Goal: Information Seeking & Learning: Learn about a topic

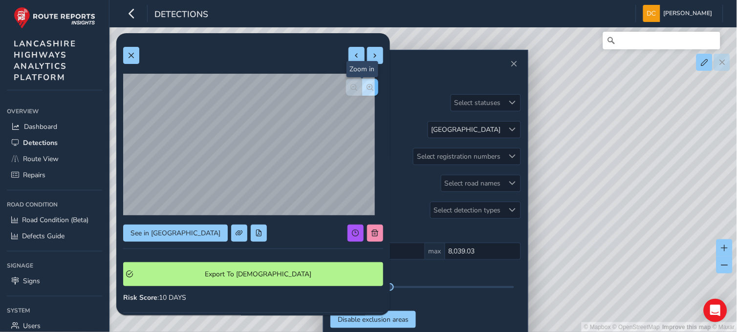
click at [362, 91] on button "button" at bounding box center [370, 87] width 16 height 17
drag, startPoint x: 131, startPoint y: 55, endPoint x: 137, endPoint y: 60, distance: 7.7
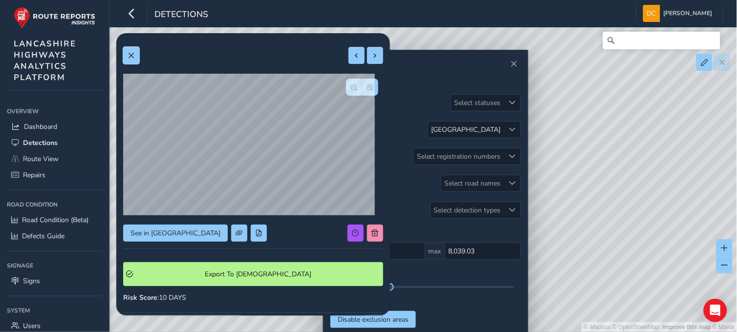
click at [131, 55] on span at bounding box center [131, 55] width 7 height 7
drag, startPoint x: 187, startPoint y: 210, endPoint x: 131, endPoint y: 54, distance: 166.0
click at [131, 54] on span at bounding box center [131, 55] width 7 height 7
click at [127, 52] on button at bounding box center [131, 55] width 16 height 17
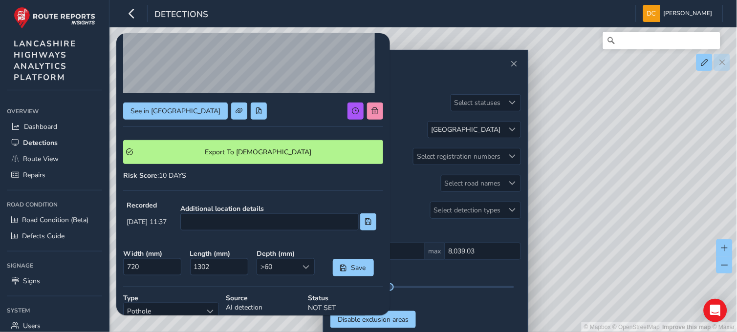
scroll to position [123, 0]
click at [255, 110] on span at bounding box center [258, 110] width 7 height 7
click at [255, 109] on span at bounding box center [258, 110] width 7 height 7
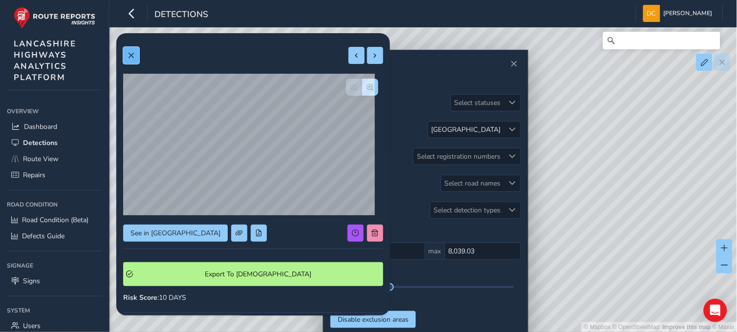
click at [135, 54] on button at bounding box center [131, 55] width 16 height 17
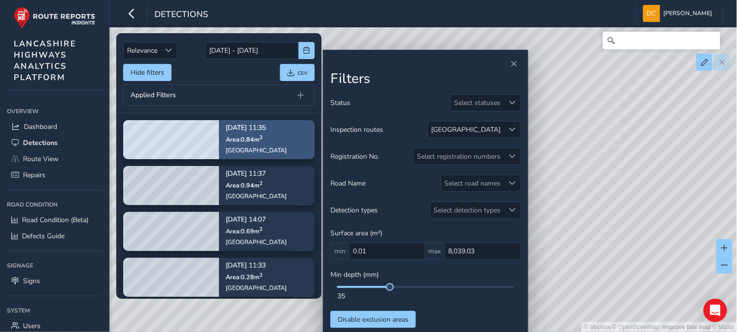
click at [219, 126] on div "Sep 11, 11:35 Area: 0.84 m 2 Whalley Road" at bounding box center [256, 139] width 75 height 57
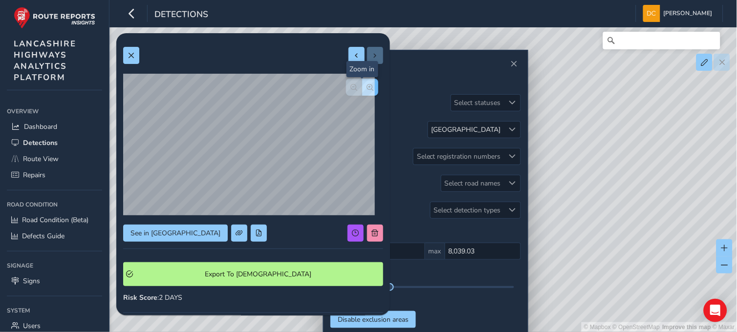
click at [362, 91] on button "button" at bounding box center [370, 87] width 16 height 17
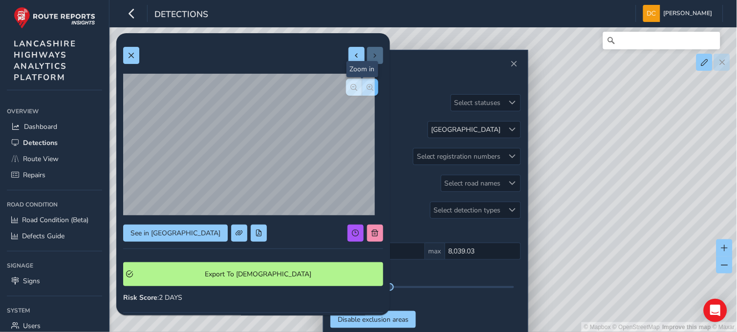
click at [361, 91] on div at bounding box center [362, 87] width 32 height 17
click at [351, 87] on span "button" at bounding box center [354, 87] width 7 height 7
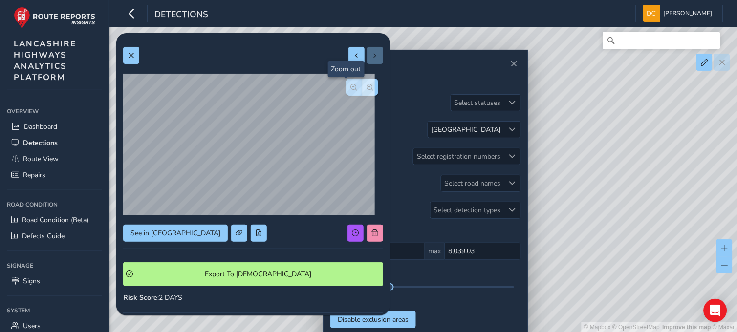
click at [351, 87] on span "button" at bounding box center [354, 87] width 7 height 7
click at [129, 51] on button at bounding box center [131, 55] width 16 height 17
click at [362, 91] on button "button" at bounding box center [370, 87] width 16 height 17
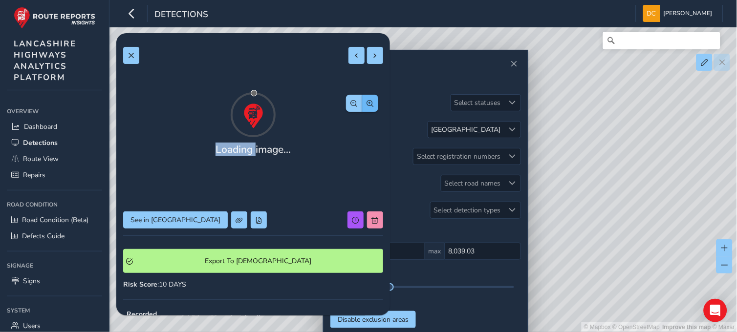
click at [362, 91] on div at bounding box center [253, 114] width 260 height 49
click at [362, 95] on button "button" at bounding box center [370, 103] width 16 height 17
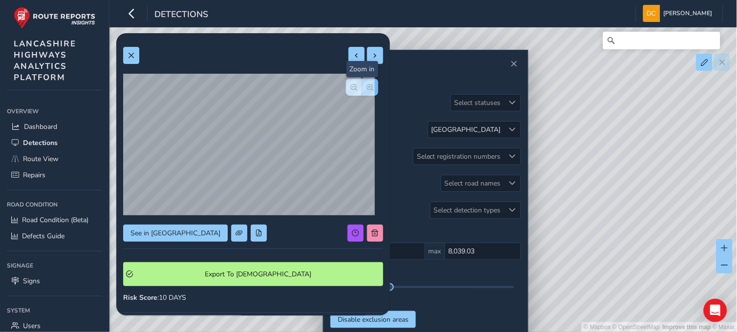
click at [362, 91] on button "button" at bounding box center [370, 87] width 16 height 17
click at [362, 91] on div at bounding box center [362, 87] width 32 height 17
click at [351, 87] on span "button" at bounding box center [354, 87] width 7 height 7
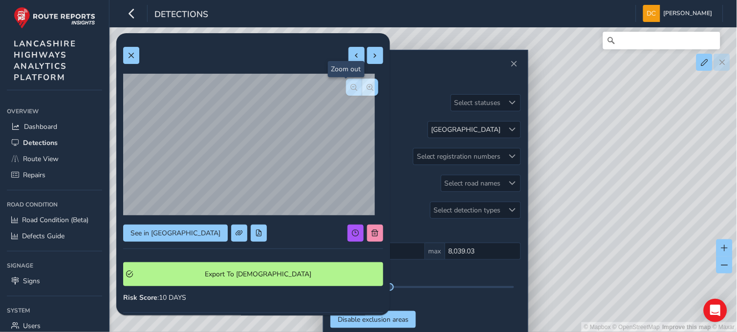
click at [351, 87] on span "button" at bounding box center [354, 87] width 7 height 7
click at [346, 87] on div at bounding box center [362, 87] width 32 height 17
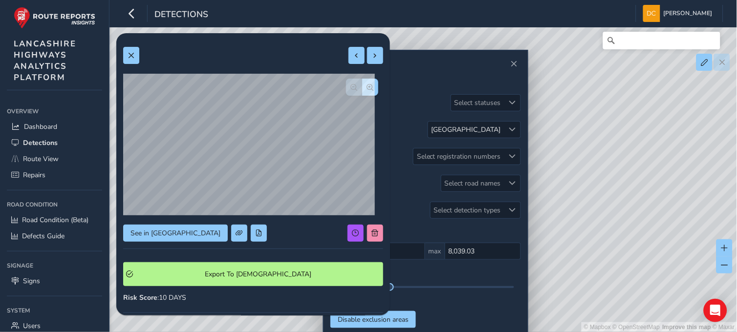
click at [346, 87] on div at bounding box center [362, 87] width 32 height 17
click at [130, 56] on span at bounding box center [131, 55] width 7 height 7
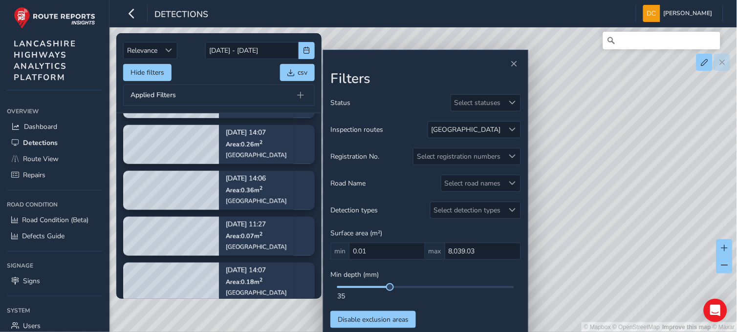
scroll to position [239, 0]
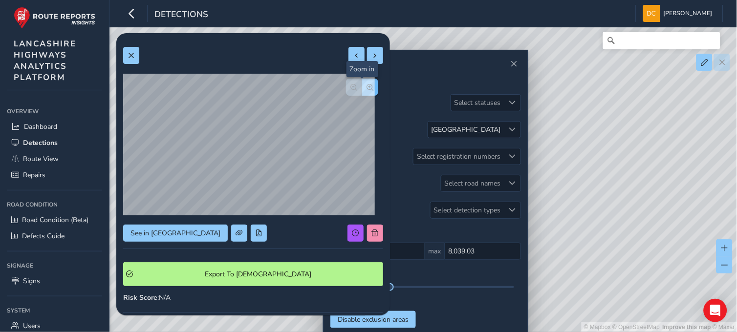
click at [366, 85] on button "button" at bounding box center [370, 87] width 16 height 17
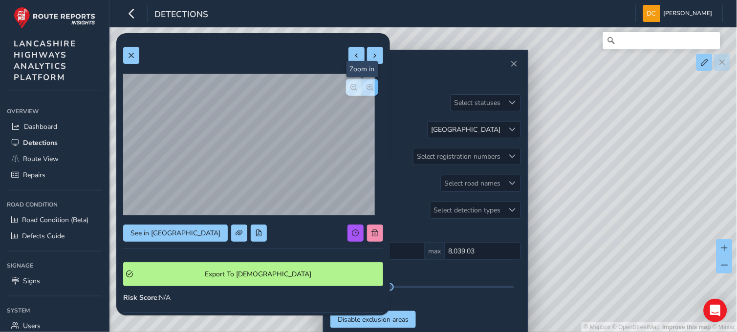
click at [366, 85] on div at bounding box center [362, 87] width 32 height 17
click at [127, 57] on button at bounding box center [131, 55] width 16 height 17
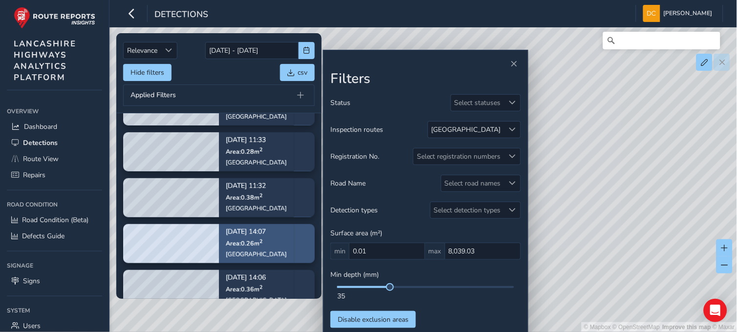
scroll to position [109, 0]
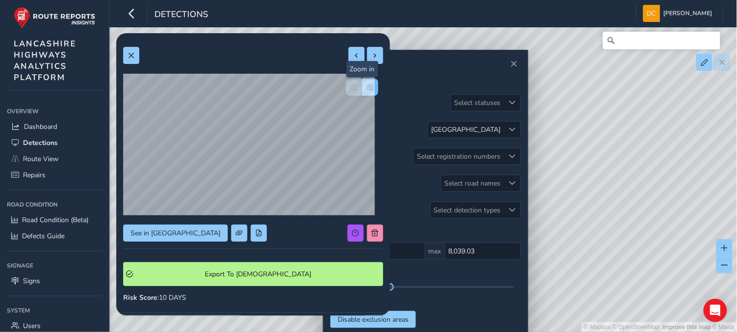
click at [362, 91] on button "button" at bounding box center [370, 87] width 16 height 17
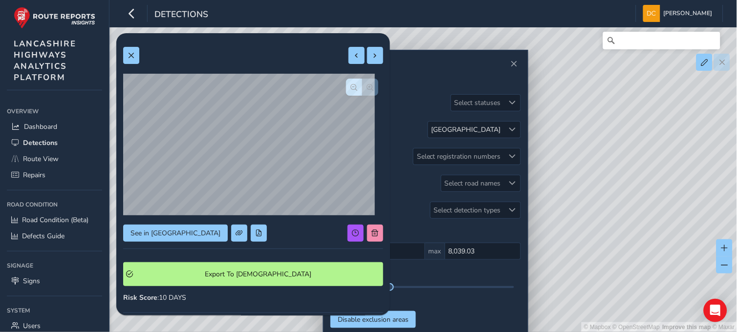
click at [357, 91] on div at bounding box center [362, 87] width 32 height 17
click at [357, 91] on div at bounding box center [253, 146] width 260 height 144
click at [131, 55] on span at bounding box center [131, 55] width 7 height 7
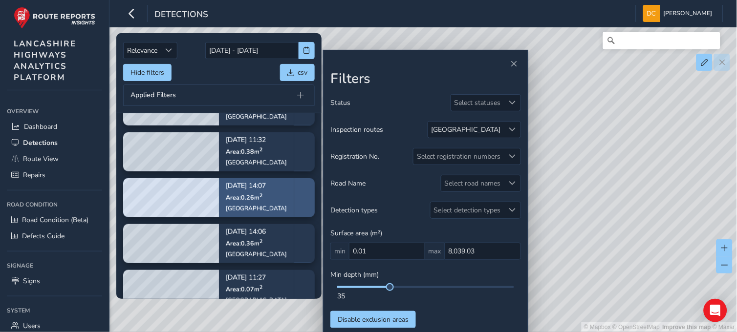
scroll to position [157, 0]
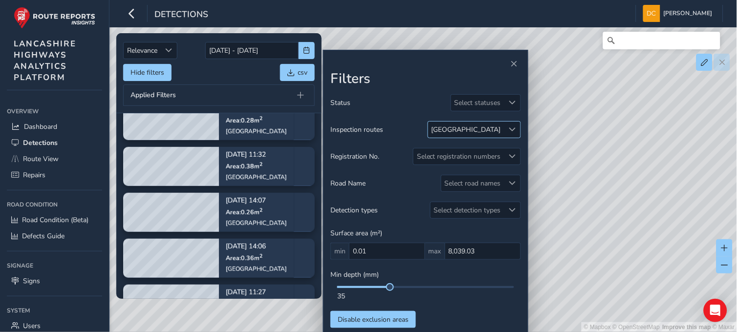
drag, startPoint x: 506, startPoint y: 125, endPoint x: 497, endPoint y: 135, distance: 14.2
click at [506, 125] on div at bounding box center [512, 130] width 16 height 16
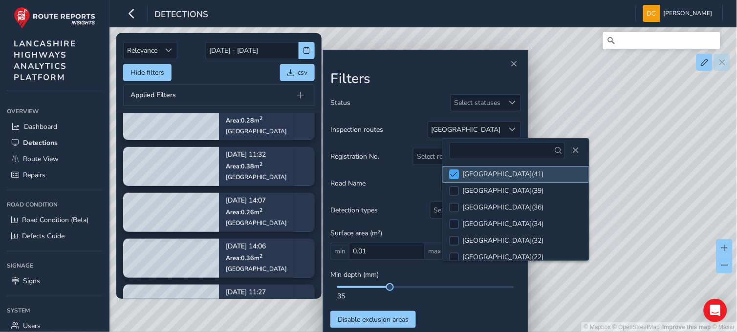
click at [457, 174] on span at bounding box center [454, 174] width 7 height 7
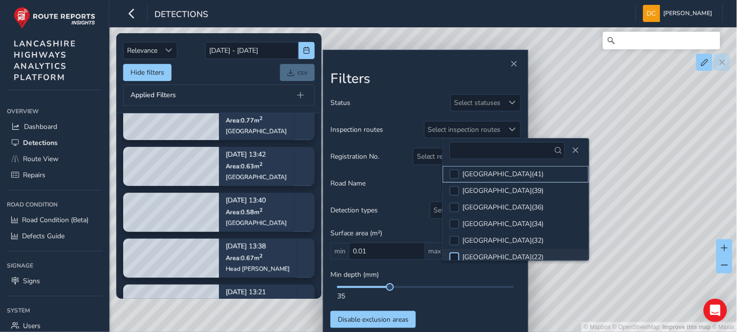
click at [456, 256] on div at bounding box center [455, 258] width 10 height 10
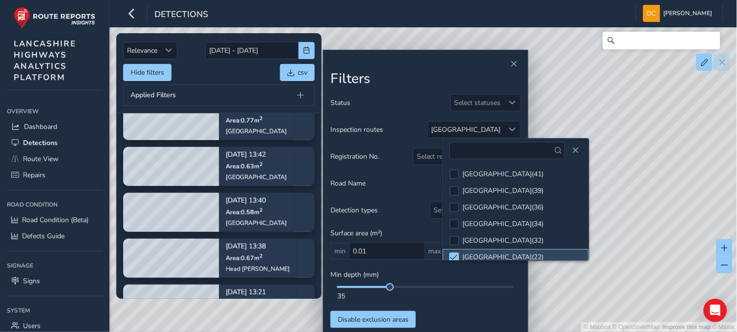
scroll to position [51, 0]
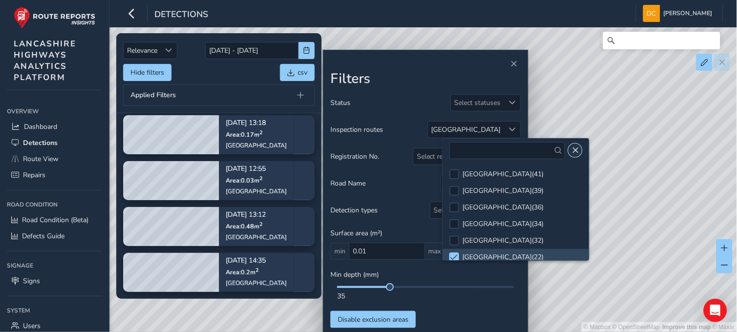
click at [576, 146] on button "Close" at bounding box center [575, 151] width 14 height 14
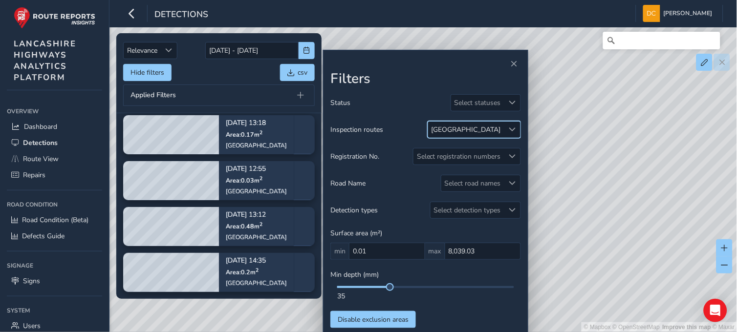
scroll to position [0, 0]
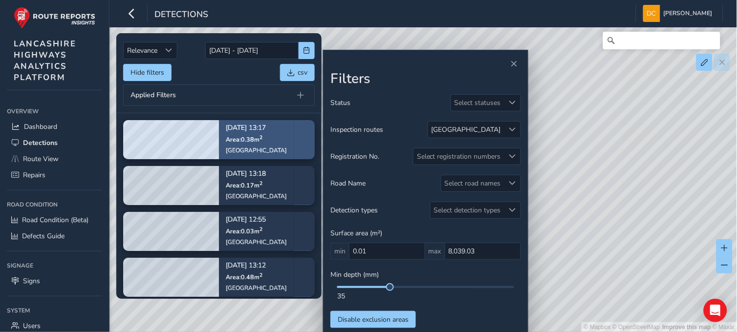
click at [223, 136] on div "Sep 11, 13:17 Area: 0.38 m 2 Accrington Road" at bounding box center [256, 139] width 75 height 57
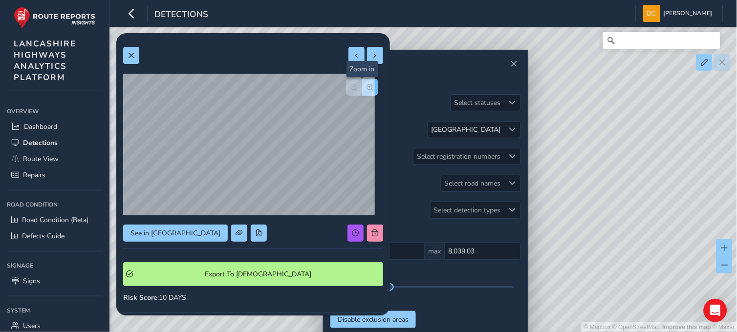
click at [367, 88] on span "button" at bounding box center [370, 87] width 7 height 7
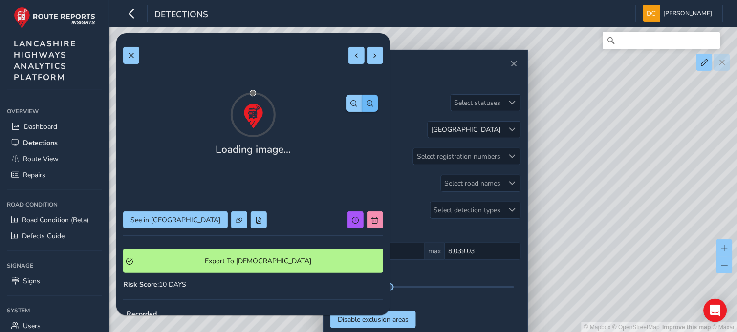
click at [364, 88] on div "Loading image... See in Route View Export To Symology Risk Score : 10 DAYS Reco…" at bounding box center [253, 283] width 260 height 487
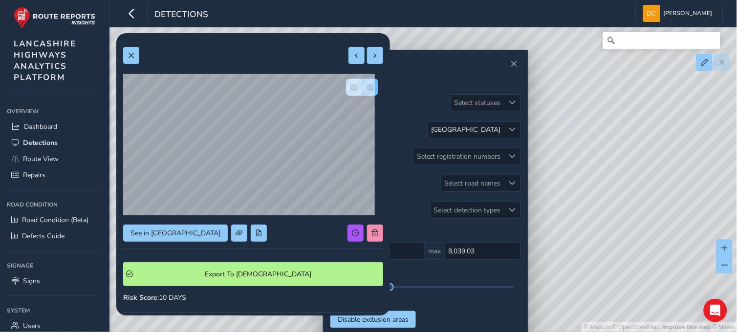
click at [367, 89] on span "button" at bounding box center [370, 87] width 7 height 7
click at [351, 86] on span "button" at bounding box center [354, 87] width 7 height 7
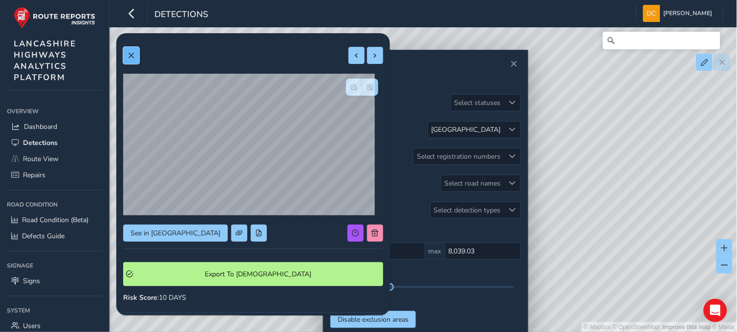
click at [126, 55] on button at bounding box center [131, 55] width 16 height 17
click at [367, 88] on span "button" at bounding box center [370, 87] width 7 height 7
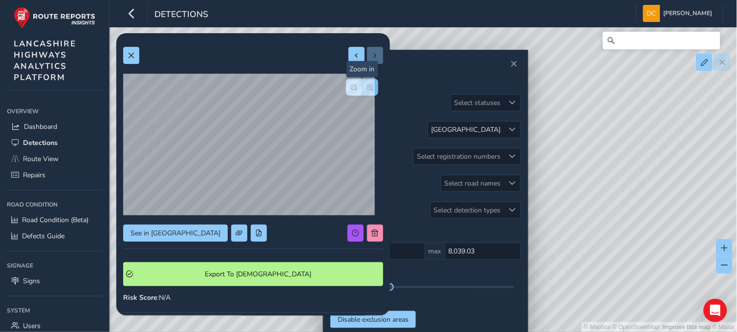
click at [367, 88] on span "button" at bounding box center [370, 87] width 7 height 7
click at [135, 59] on button at bounding box center [131, 55] width 16 height 17
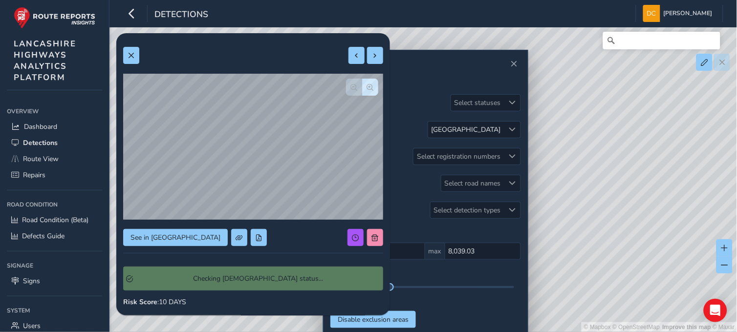
click at [174, 231] on div "See in Route View Checking Symology status... Risk Score : 10 DAYS Recorded Sep…" at bounding box center [253, 278] width 260 height 476
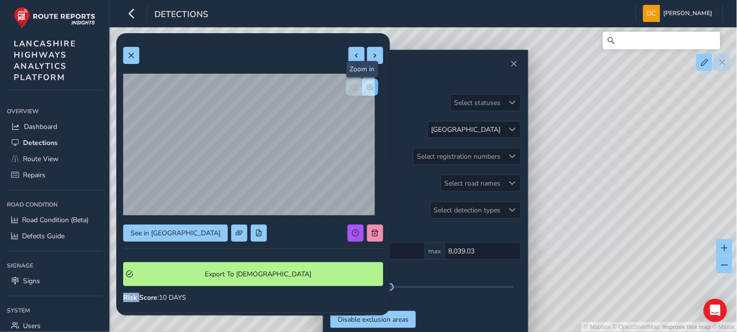
click at [367, 90] on span "button" at bounding box center [370, 87] width 7 height 7
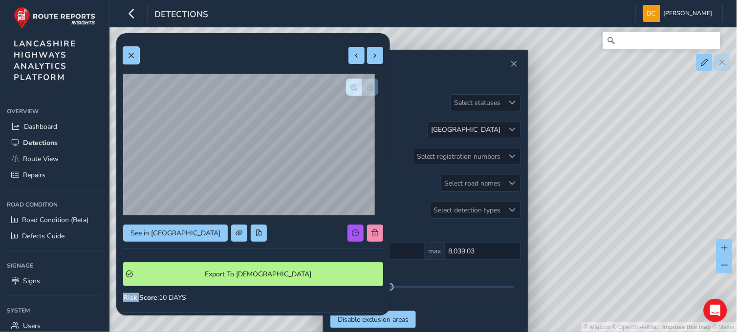
click at [130, 56] on span at bounding box center [131, 55] width 7 height 7
click at [367, 88] on span "button" at bounding box center [370, 87] width 7 height 7
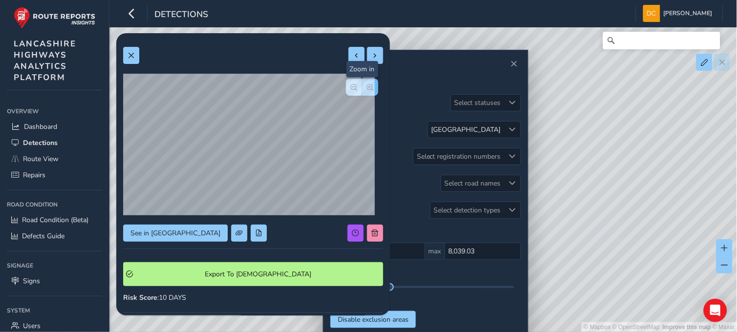
click at [367, 88] on span "button" at bounding box center [370, 87] width 7 height 7
click at [126, 55] on button at bounding box center [131, 55] width 16 height 17
click at [363, 80] on button "button" at bounding box center [370, 87] width 16 height 17
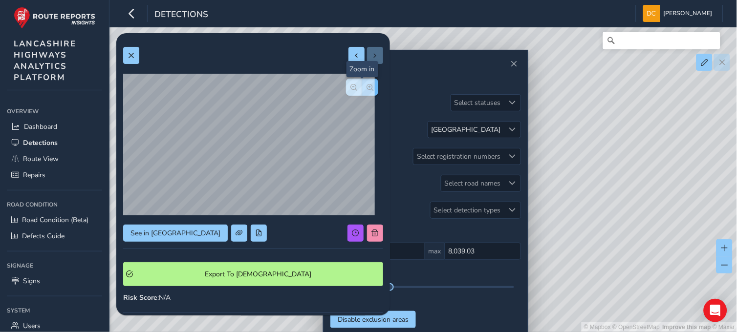
click at [363, 80] on button "button" at bounding box center [370, 87] width 16 height 17
click at [363, 80] on div at bounding box center [362, 87] width 32 height 17
click at [134, 54] on button at bounding box center [131, 55] width 16 height 17
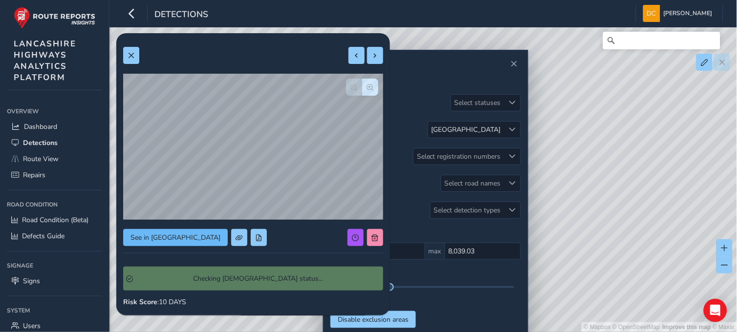
click at [175, 234] on div "See in Route View Checking Symology status... Risk Score : 10 DAYS Recorded Sep…" at bounding box center [253, 292] width 260 height 504
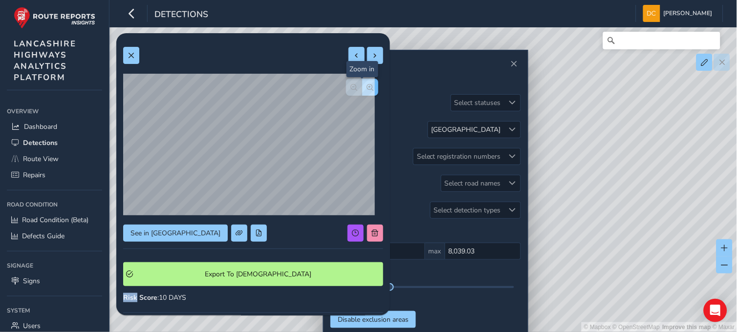
click at [367, 87] on span "button" at bounding box center [370, 87] width 7 height 7
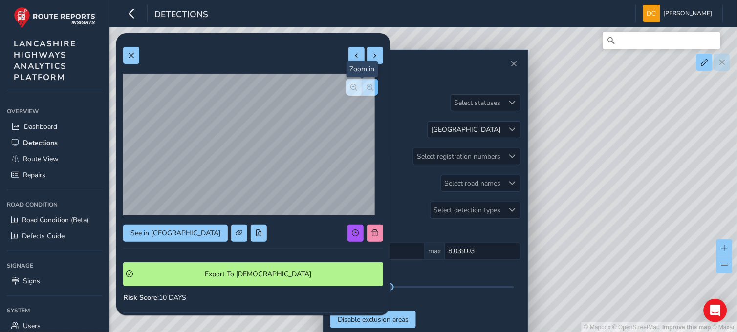
click at [365, 87] on div at bounding box center [362, 87] width 32 height 17
click at [132, 50] on button at bounding box center [131, 55] width 16 height 17
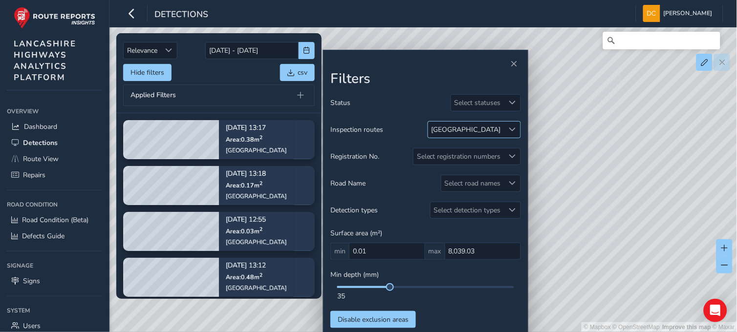
click at [504, 129] on div at bounding box center [512, 130] width 16 height 16
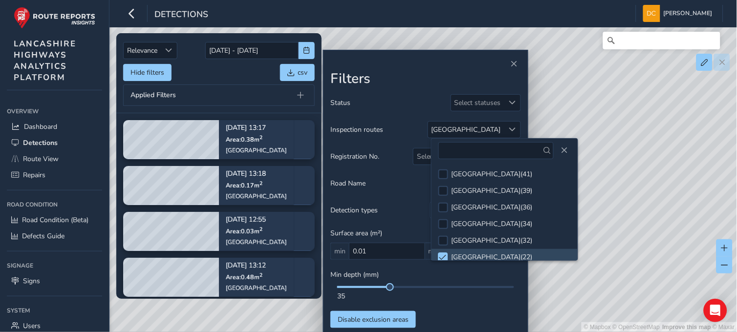
scroll to position [5, 0]
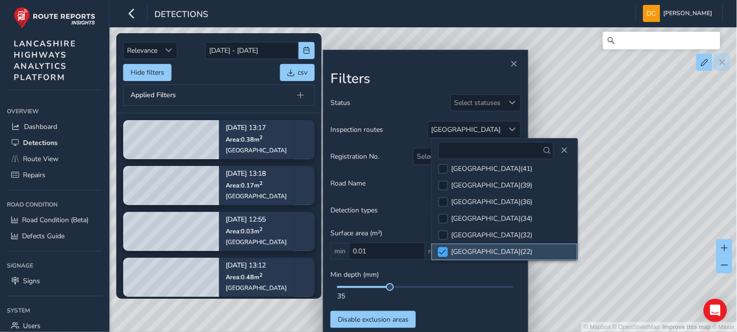
click at [441, 250] on span at bounding box center [442, 252] width 7 height 7
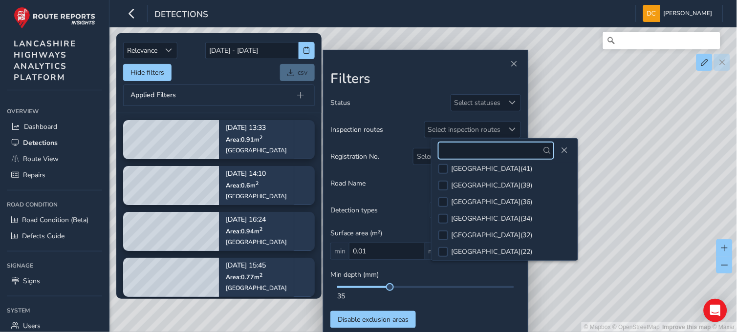
click at [457, 149] on input "text" at bounding box center [496, 150] width 116 height 17
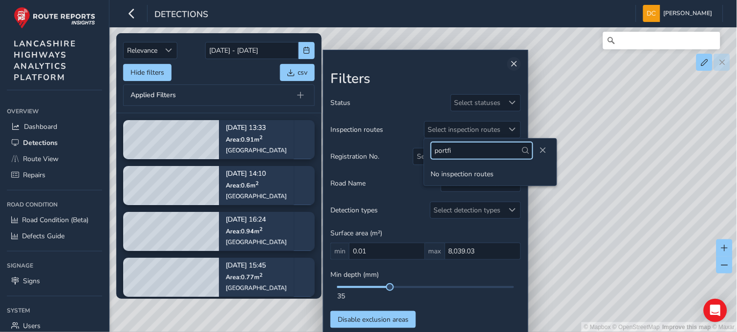
type input "portfi"
click at [515, 65] on span "Close" at bounding box center [514, 64] width 7 height 7
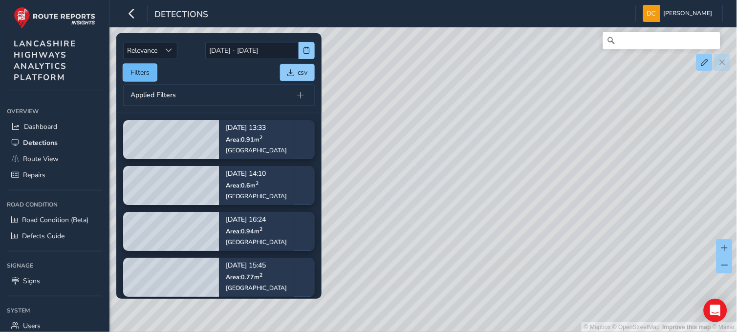
click at [140, 72] on button "Filters" at bounding box center [140, 72] width 34 height 17
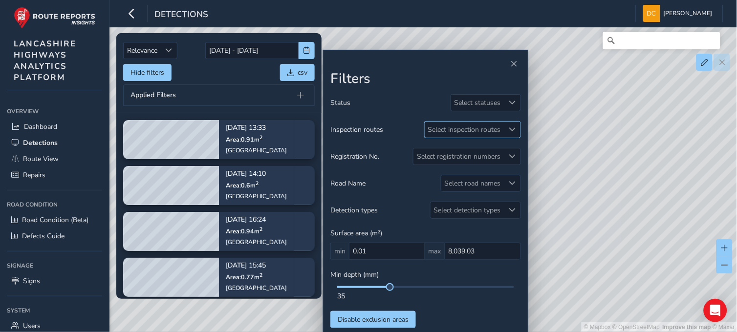
click at [467, 131] on div "Select inspection routes" at bounding box center [465, 130] width 80 height 16
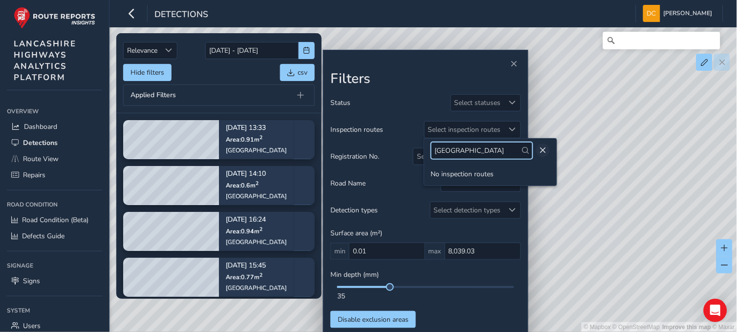
type input "reedyford road"
click at [540, 150] on span "Close" at bounding box center [543, 150] width 7 height 7
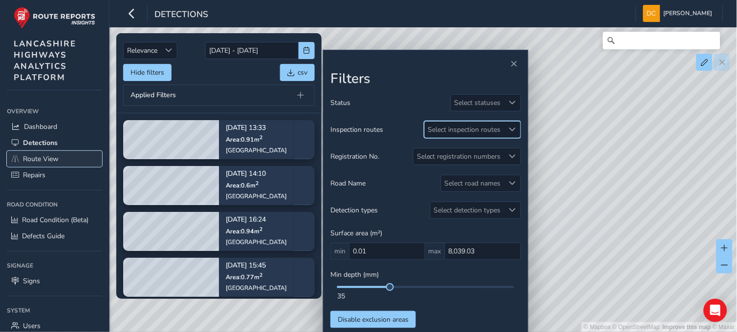
click at [49, 159] on span "Route View" at bounding box center [41, 158] width 36 height 9
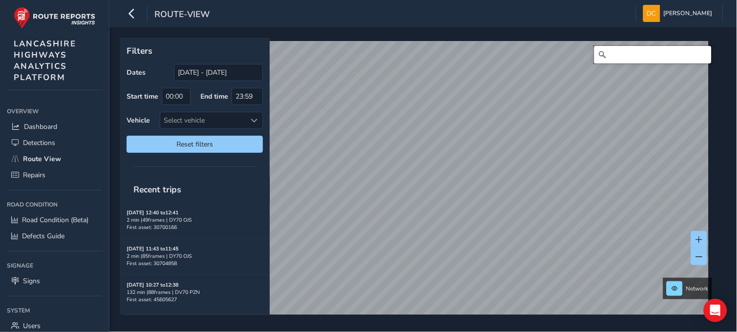
click at [610, 52] on input "Search" at bounding box center [652, 55] width 117 height 18
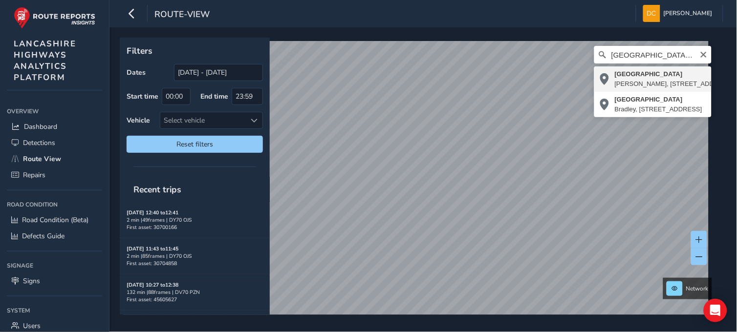
type input "Reedyford Road, Bradley, Nelson, Barrowford, Borough of Pendle, Lancashire, Eng…"
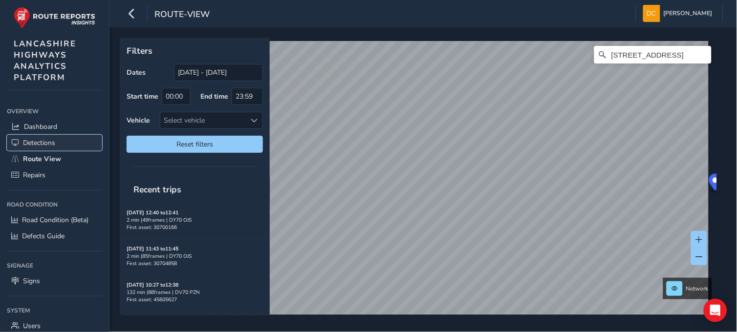
click at [22, 139] on link "Detections" at bounding box center [54, 143] width 95 height 16
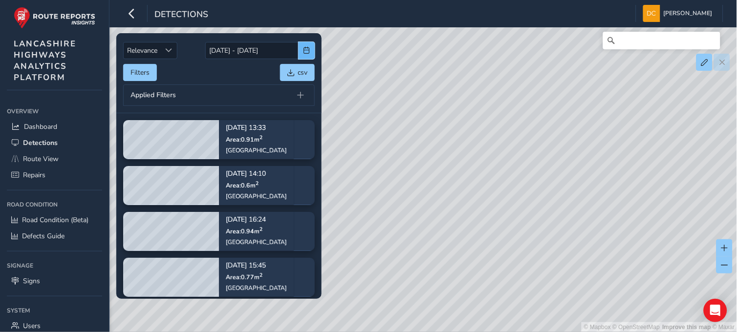
click at [304, 50] on span "button" at bounding box center [307, 50] width 7 height 7
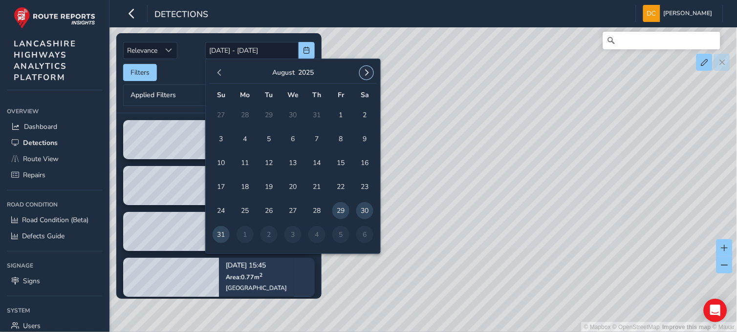
click at [367, 73] on span "button" at bounding box center [366, 72] width 7 height 7
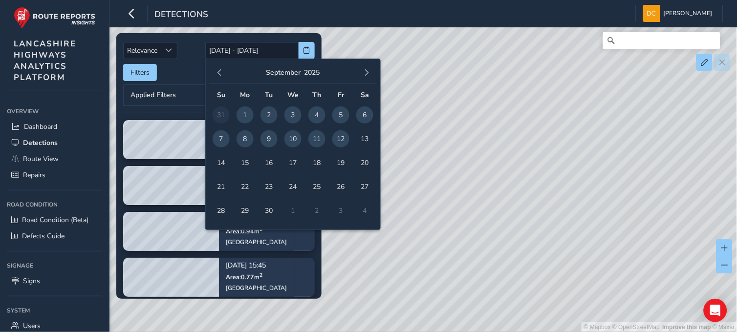
click at [240, 116] on span "1" at bounding box center [245, 115] width 17 height 17
click at [314, 138] on span "11" at bounding box center [316, 139] width 17 height 17
type input "01/09/2025 - 11/09/2025"
click at [147, 82] on div "Relevance Relevance 01/09/2025 - 11/09/2025 Filters csv Applied Filters" at bounding box center [219, 73] width 192 height 66
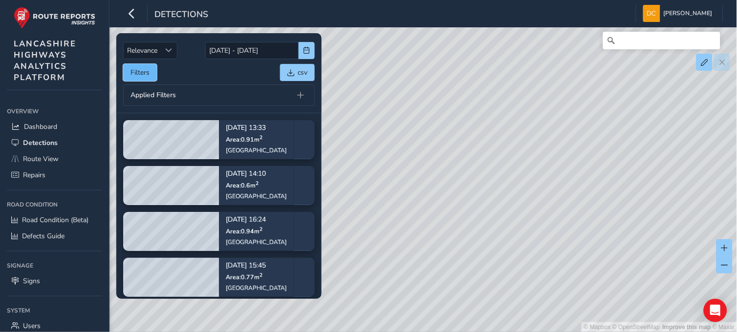
click at [142, 72] on button "Filters" at bounding box center [140, 72] width 34 height 17
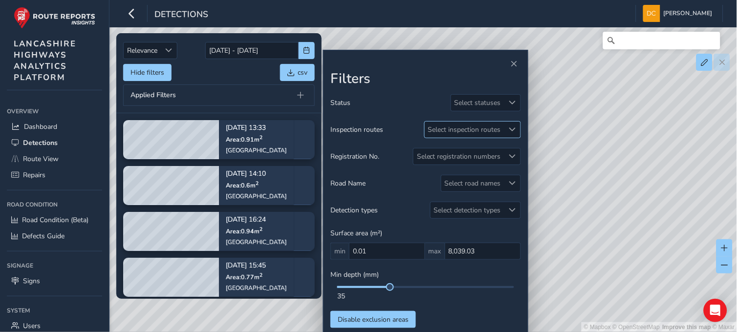
click at [476, 130] on div "Select inspection routes" at bounding box center [465, 130] width 80 height 16
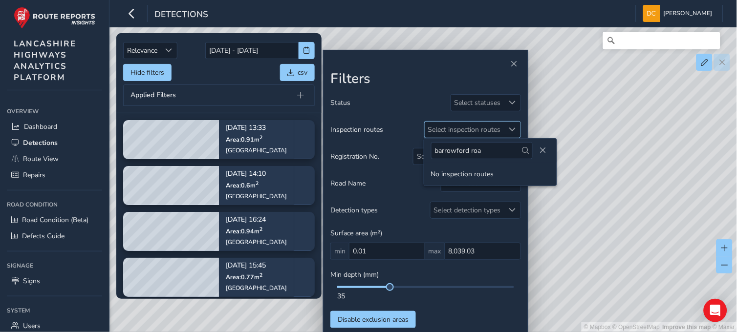
type input "barrowford road"
drag, startPoint x: 492, startPoint y: 150, endPoint x: 399, endPoint y: 148, distance: 92.9
click at [399, 148] on body "Detections Dave Cowburn Colour Scheme: Dark Dim Light Logout Relevance Relevanc…" at bounding box center [368, 166] width 737 height 332
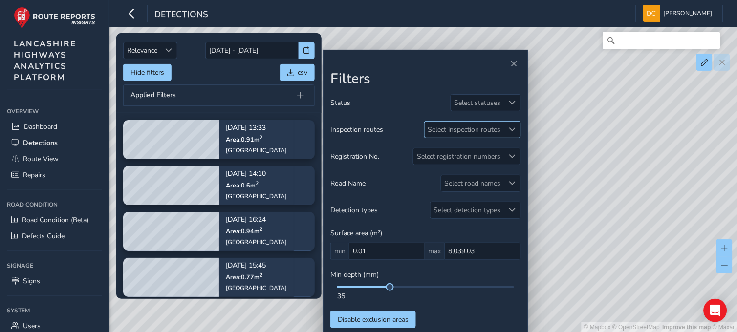
click at [440, 133] on div "Select inspection routes" at bounding box center [465, 130] width 80 height 16
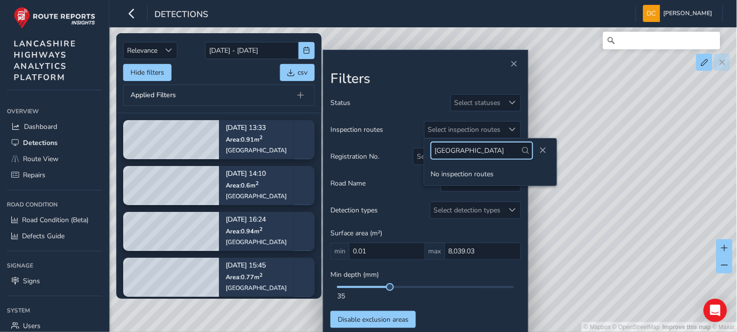
click at [494, 153] on input "barrowford road" at bounding box center [482, 150] width 102 height 17
type input "b"
click at [469, 154] on input "gisburn" at bounding box center [482, 150] width 102 height 17
type input "g"
type input "colne"
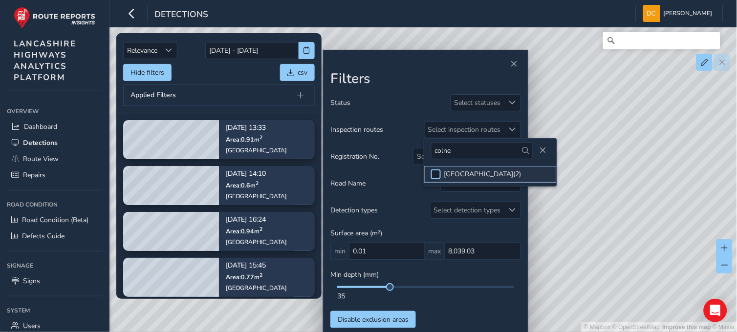
click at [433, 175] on div at bounding box center [436, 175] width 10 height 10
